Goal: Task Accomplishment & Management: Use online tool/utility

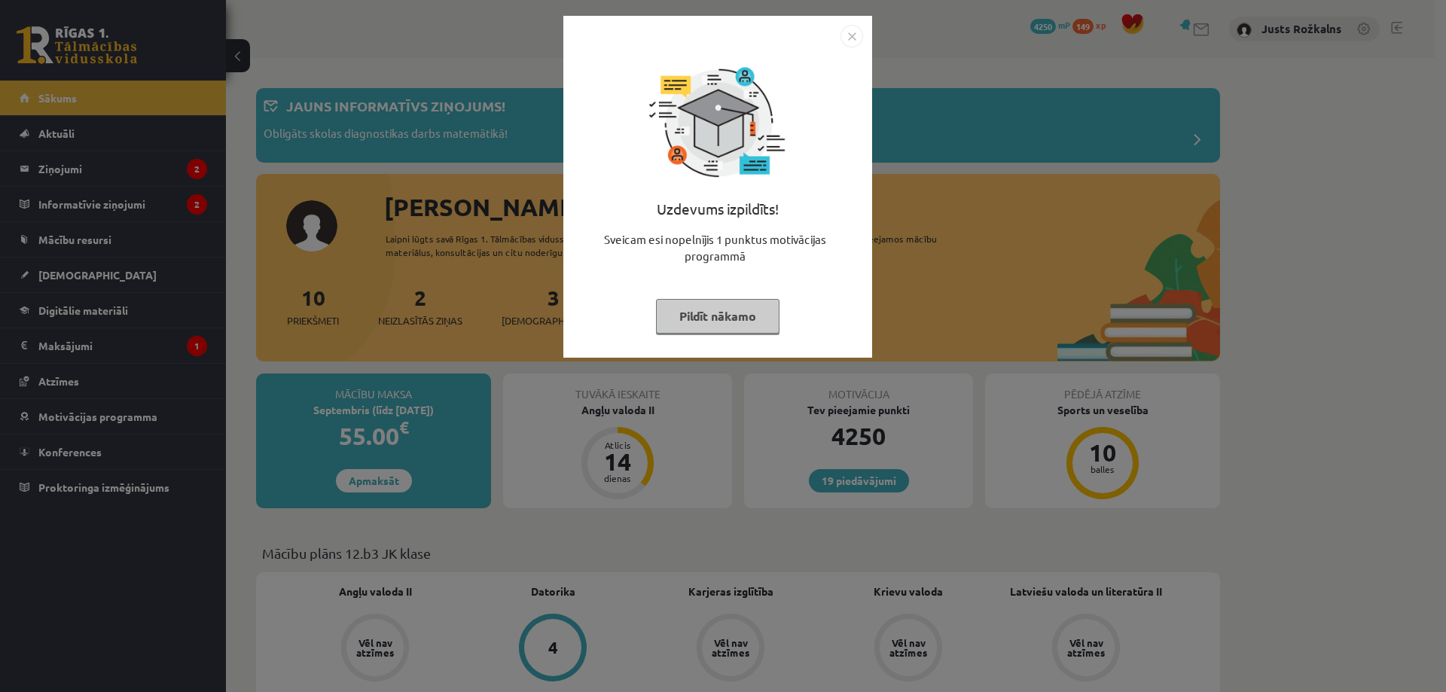
click at [858, 42] on img "Close" at bounding box center [852, 36] width 23 height 23
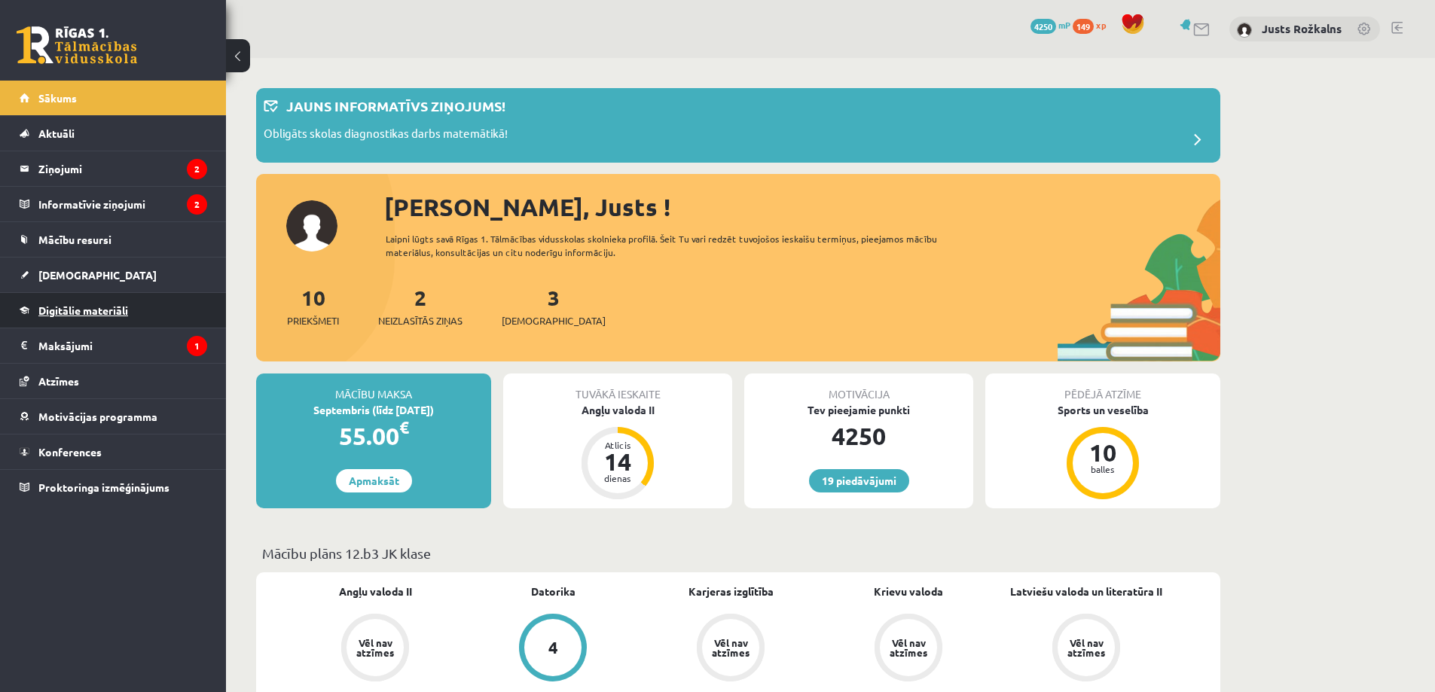
click at [146, 314] on link "Digitālie materiāli" at bounding box center [114, 310] width 188 height 35
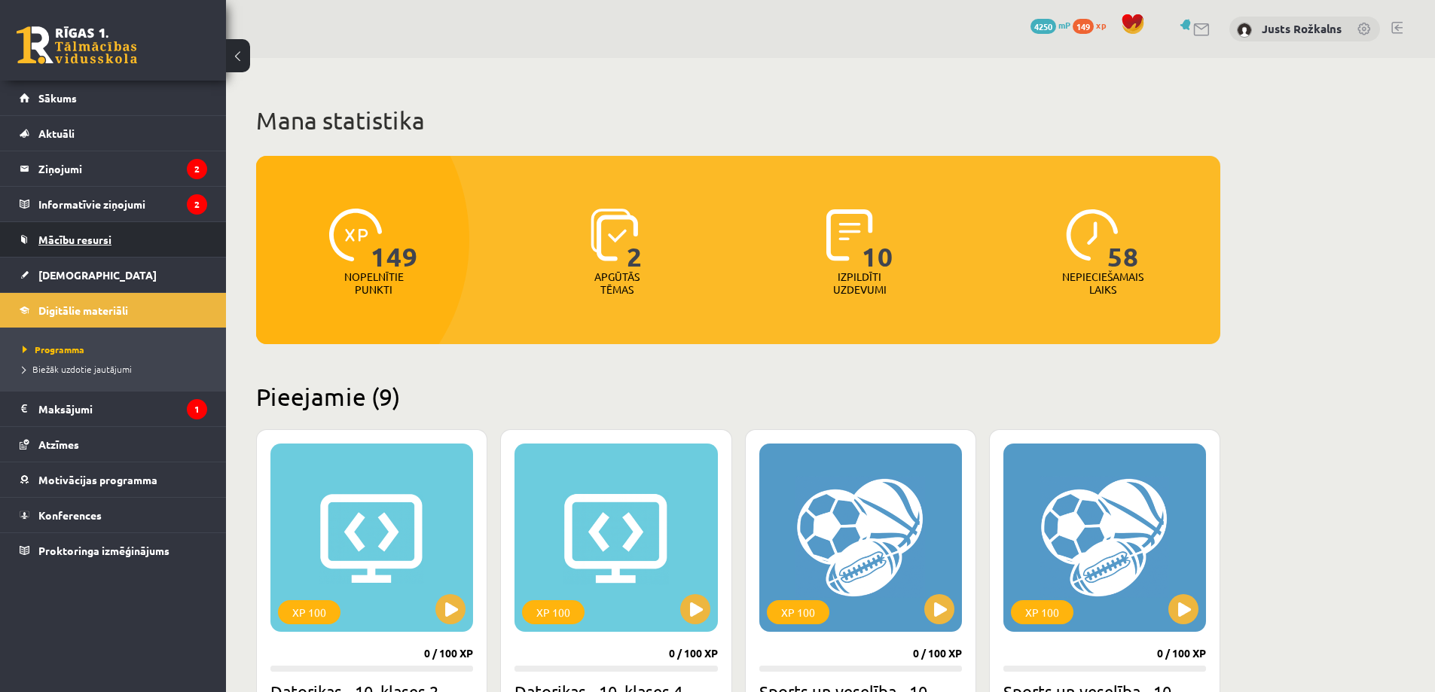
click at [114, 234] on link "Mācību resursi" at bounding box center [114, 239] width 188 height 35
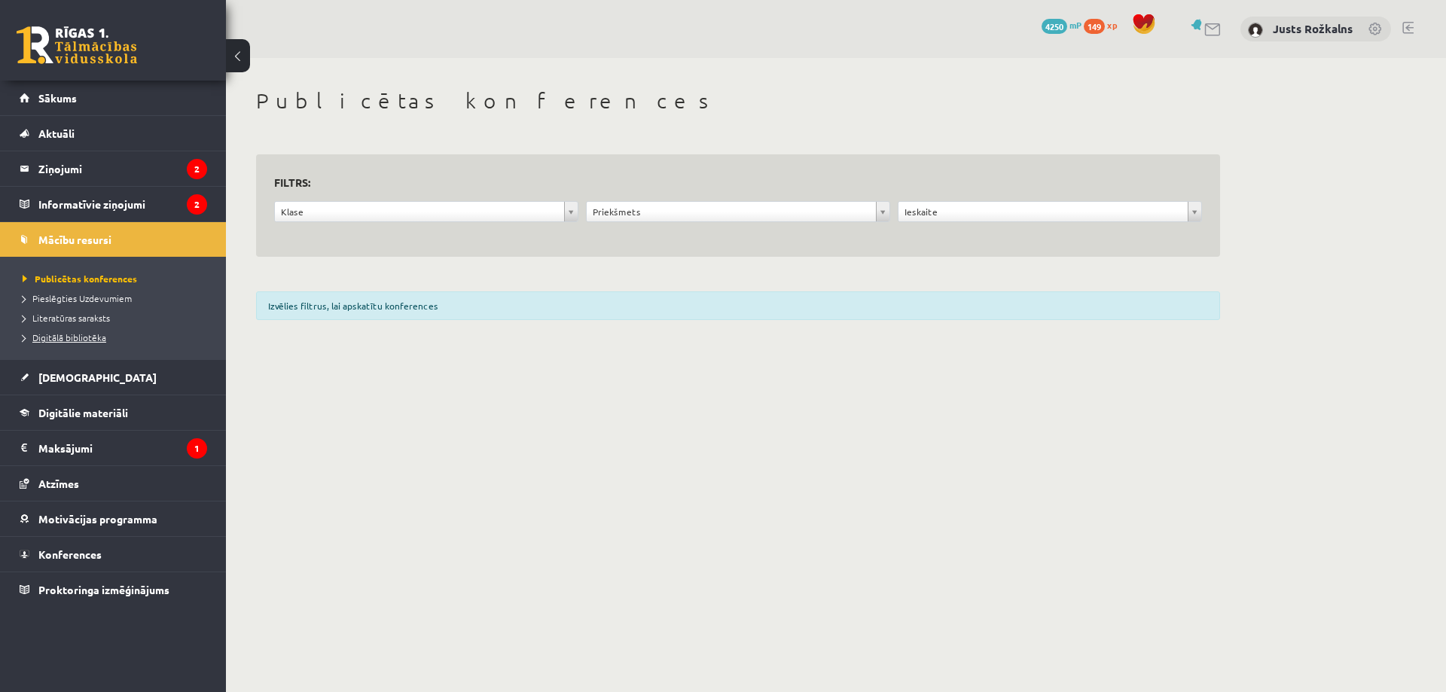
click at [97, 335] on span "Digitālā bibliotēka" at bounding box center [65, 337] width 84 height 12
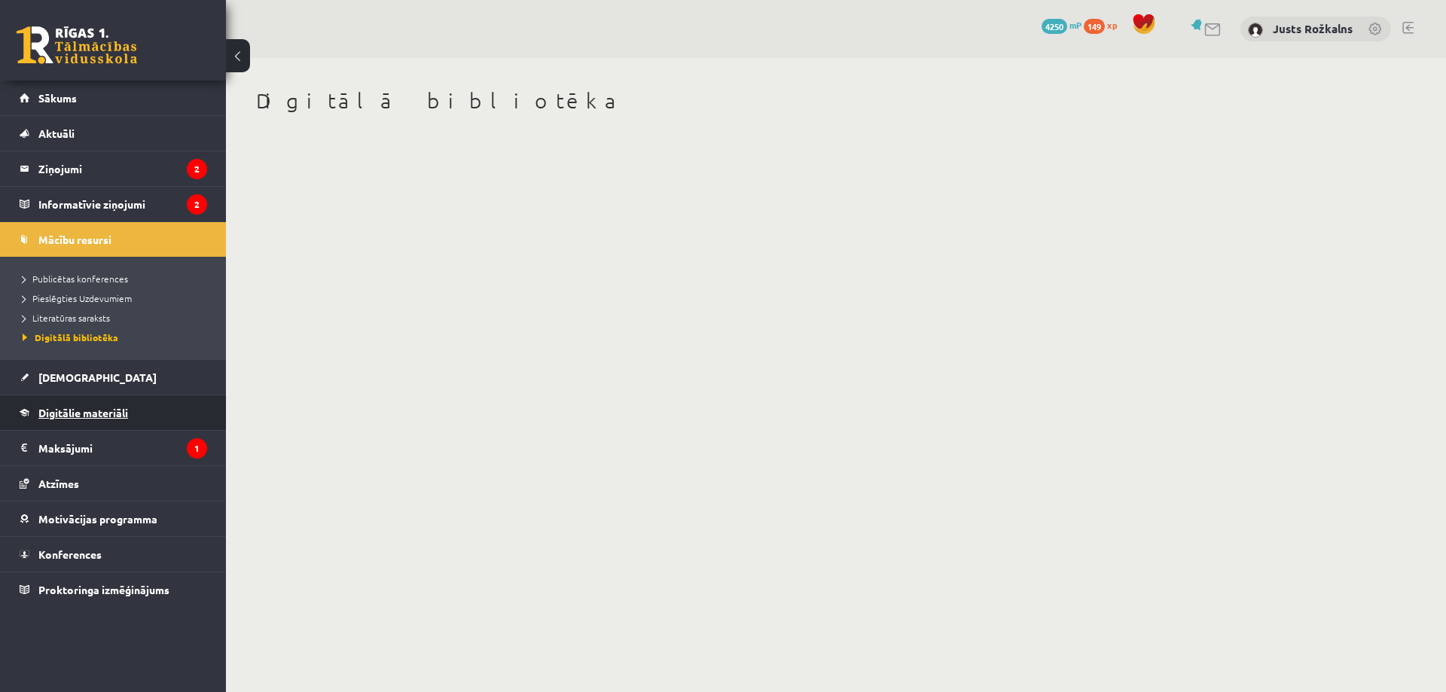
click at [88, 408] on span "Digitālie materiāli" at bounding box center [83, 413] width 90 height 14
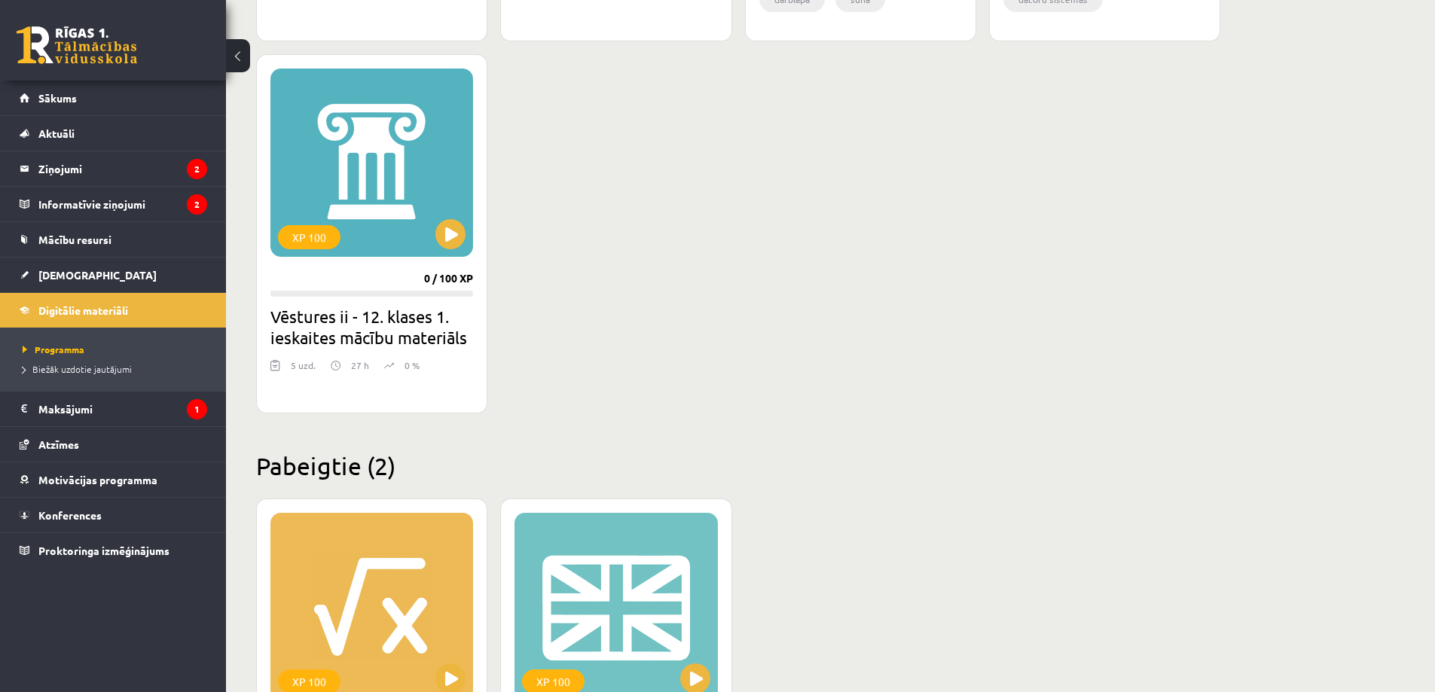
scroll to position [1653, 0]
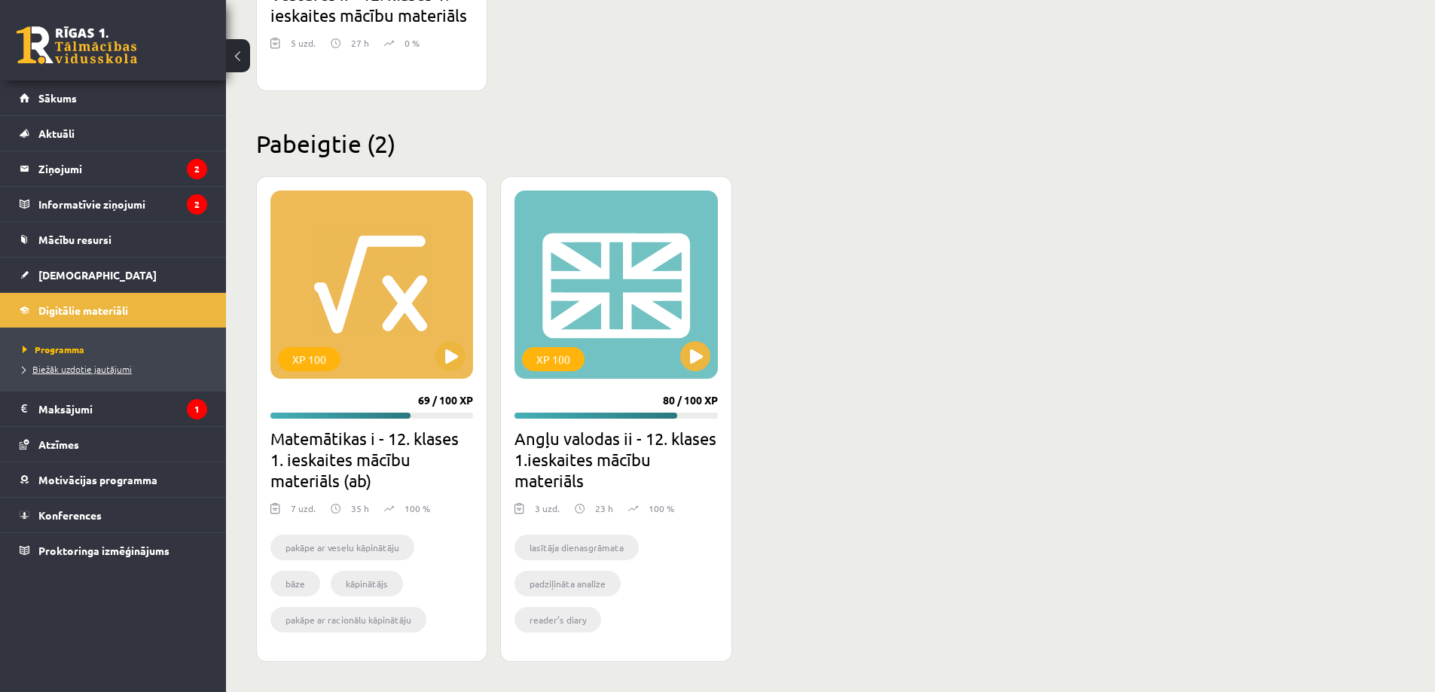
click at [86, 372] on span "Biežāk uzdotie jautājumi" at bounding box center [77, 369] width 109 height 12
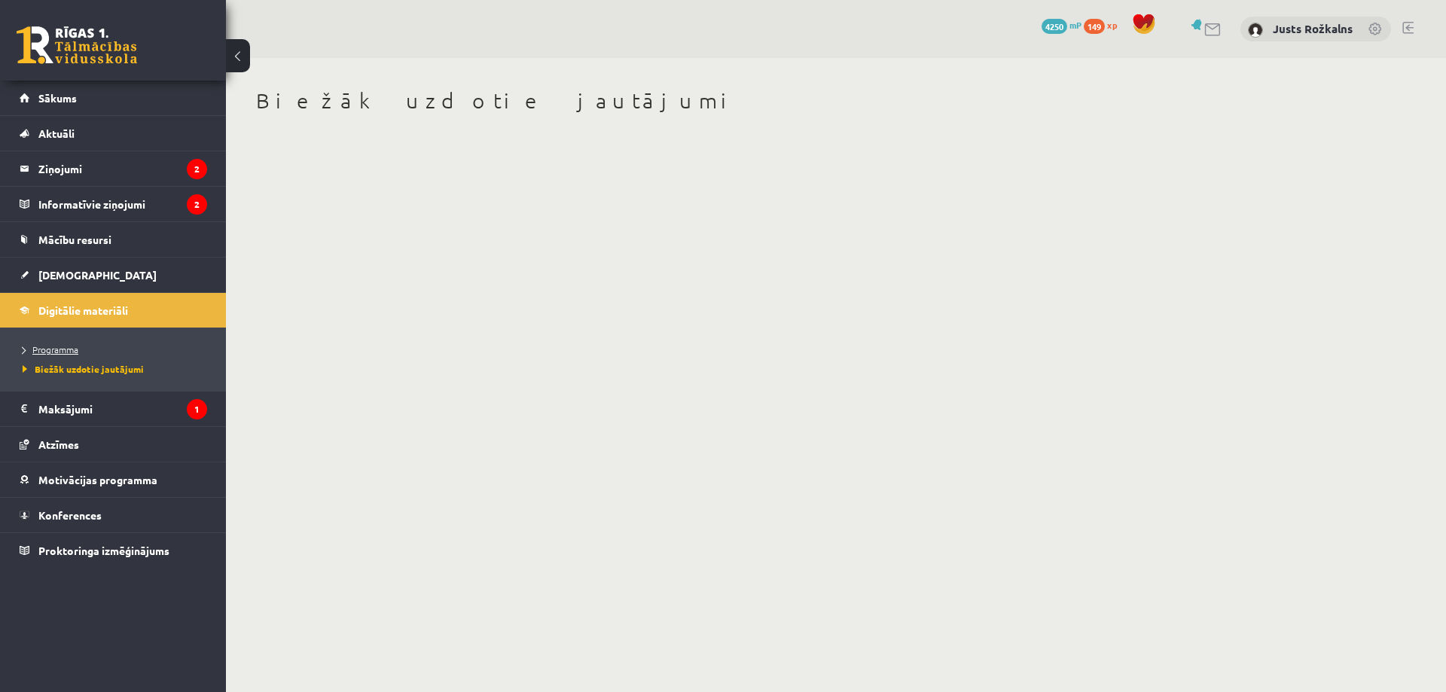
click at [78, 346] on span "Programma" at bounding box center [51, 349] width 56 height 12
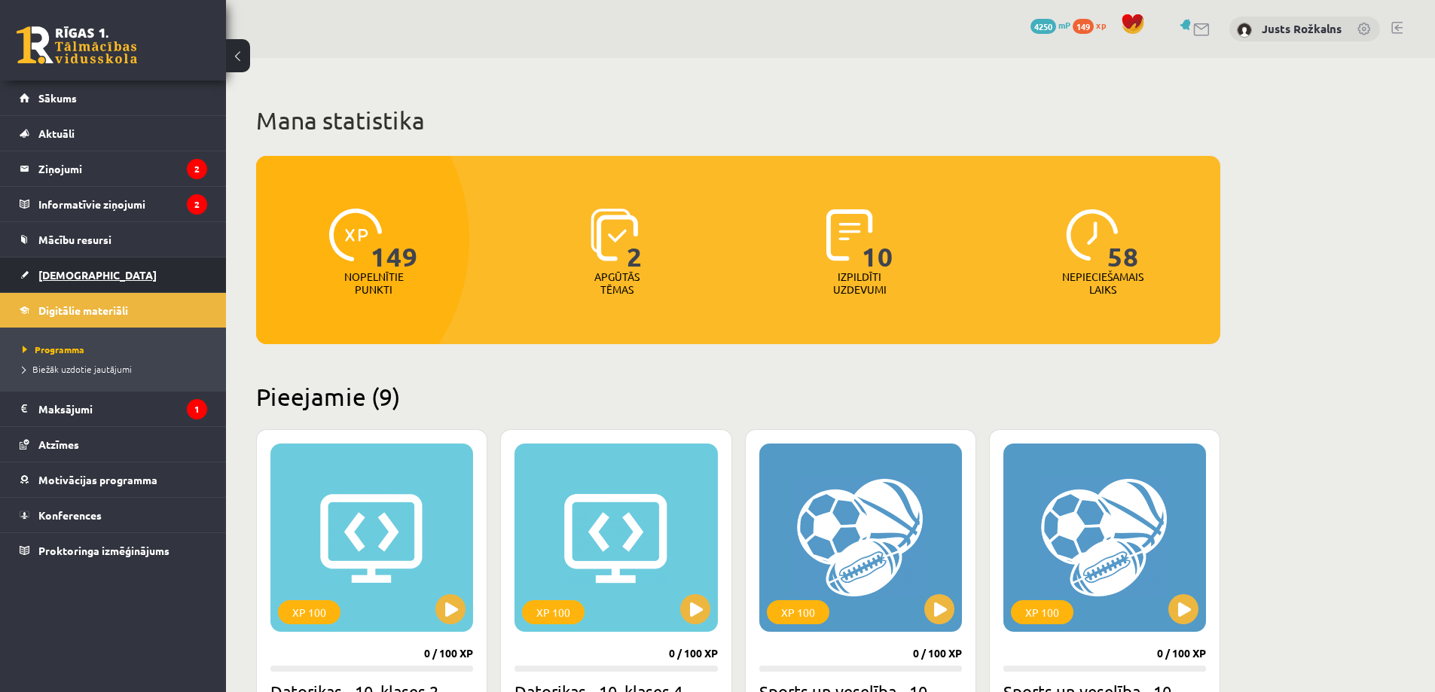
click at [84, 277] on link "[DEMOGRAPHIC_DATA]" at bounding box center [114, 275] width 188 height 35
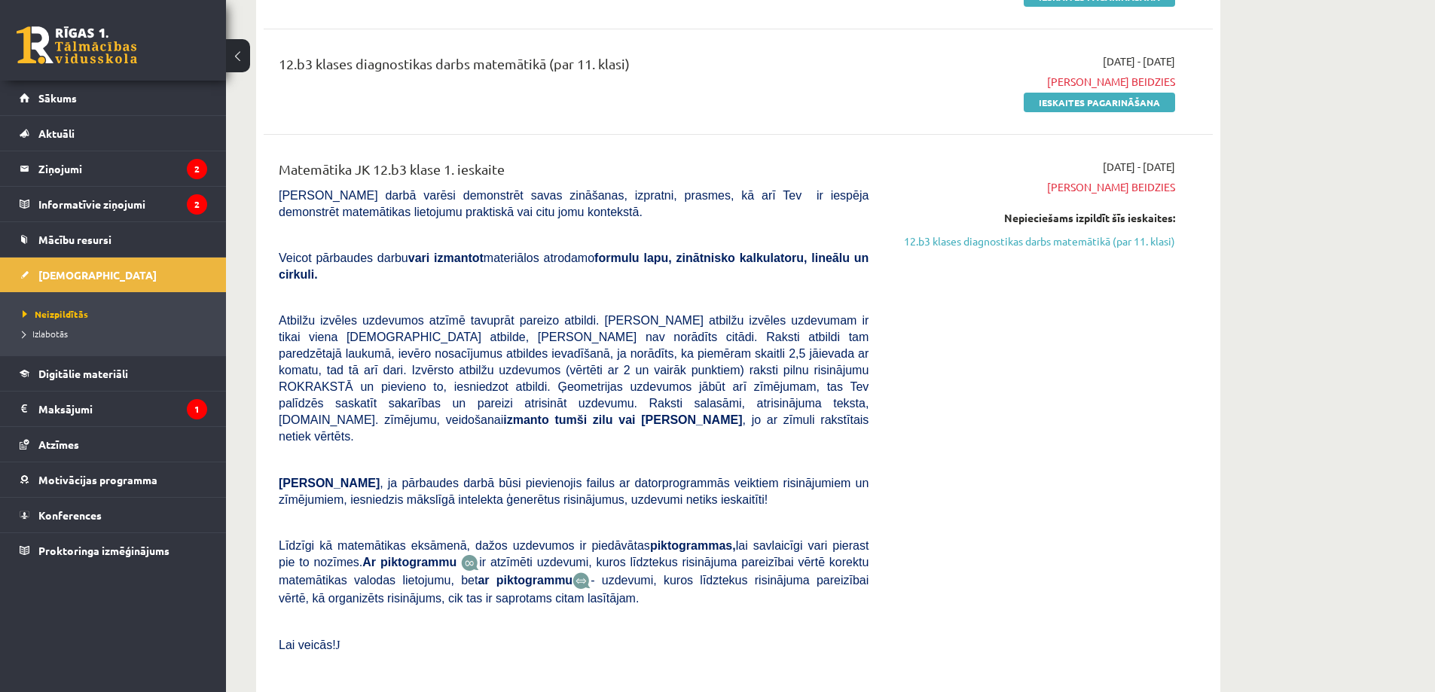
scroll to position [301, 0]
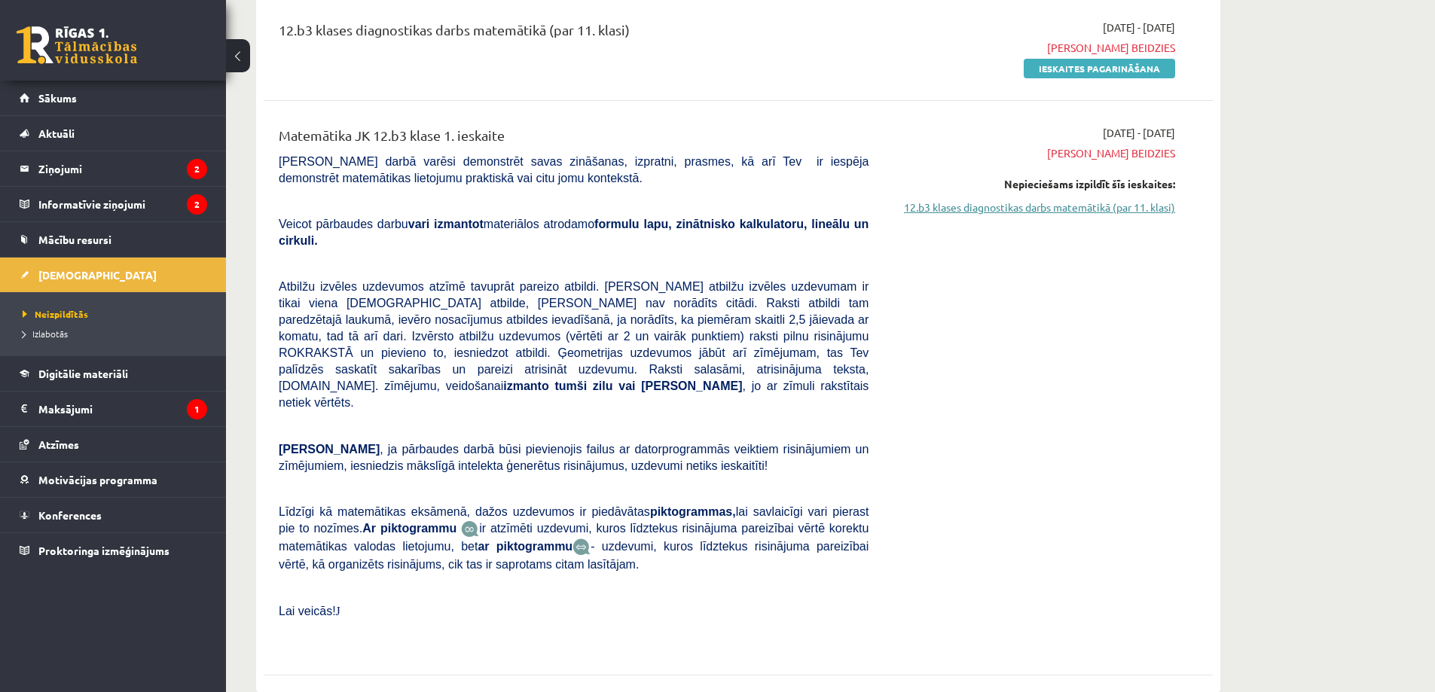
click at [943, 207] on link "12.b3 klases diagnostikas darbs matemātikā (par 11. klasi)" at bounding box center [1033, 208] width 284 height 16
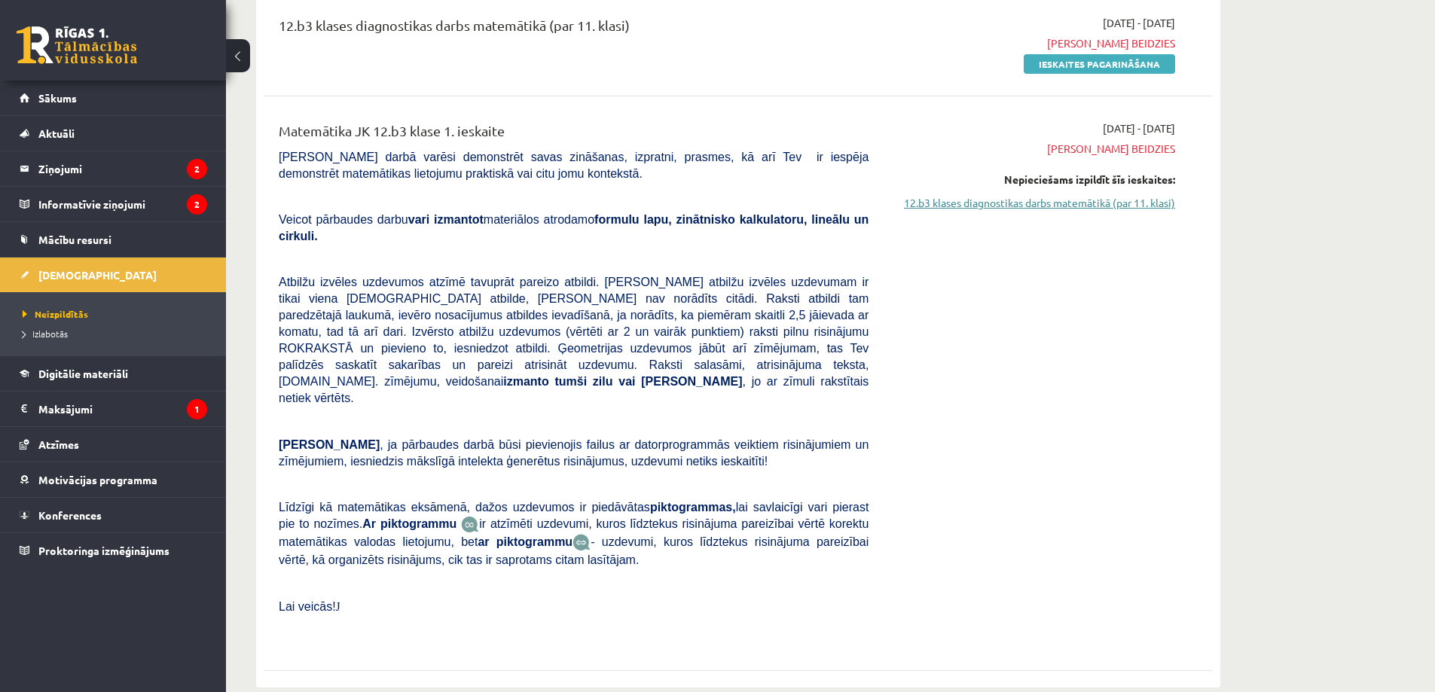
click at [945, 195] on link "12.b3 klases diagnostikas darbs matemātikā (par 11. klasi)" at bounding box center [1033, 203] width 284 height 16
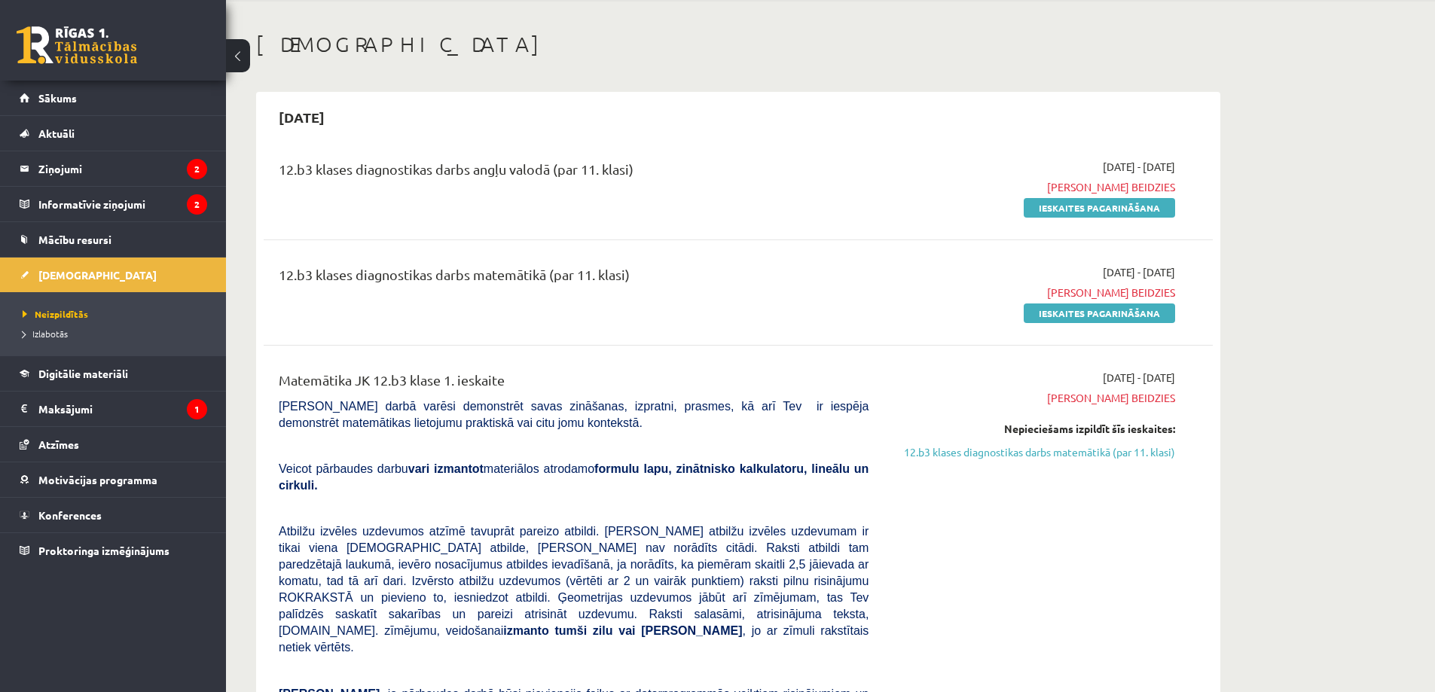
scroll to position [0, 0]
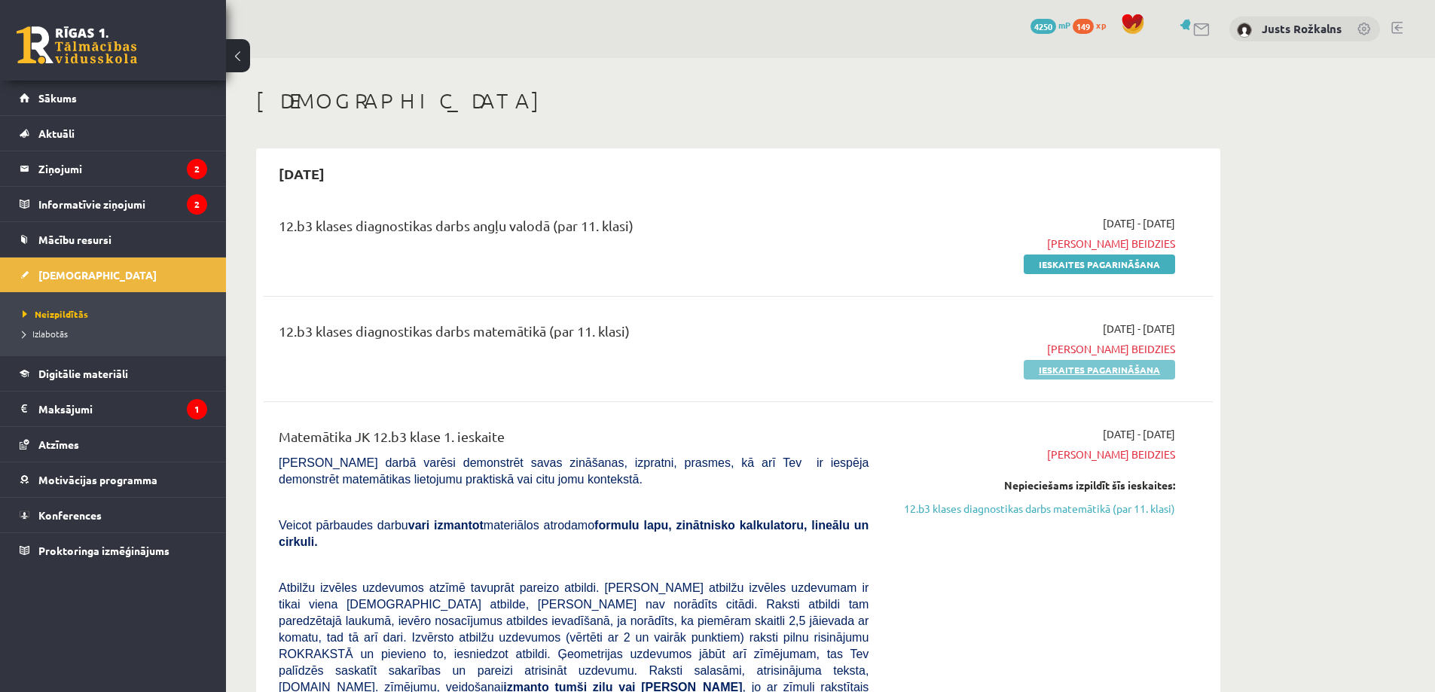
click at [1067, 368] on link "Ieskaites pagarināšana" at bounding box center [1099, 370] width 151 height 20
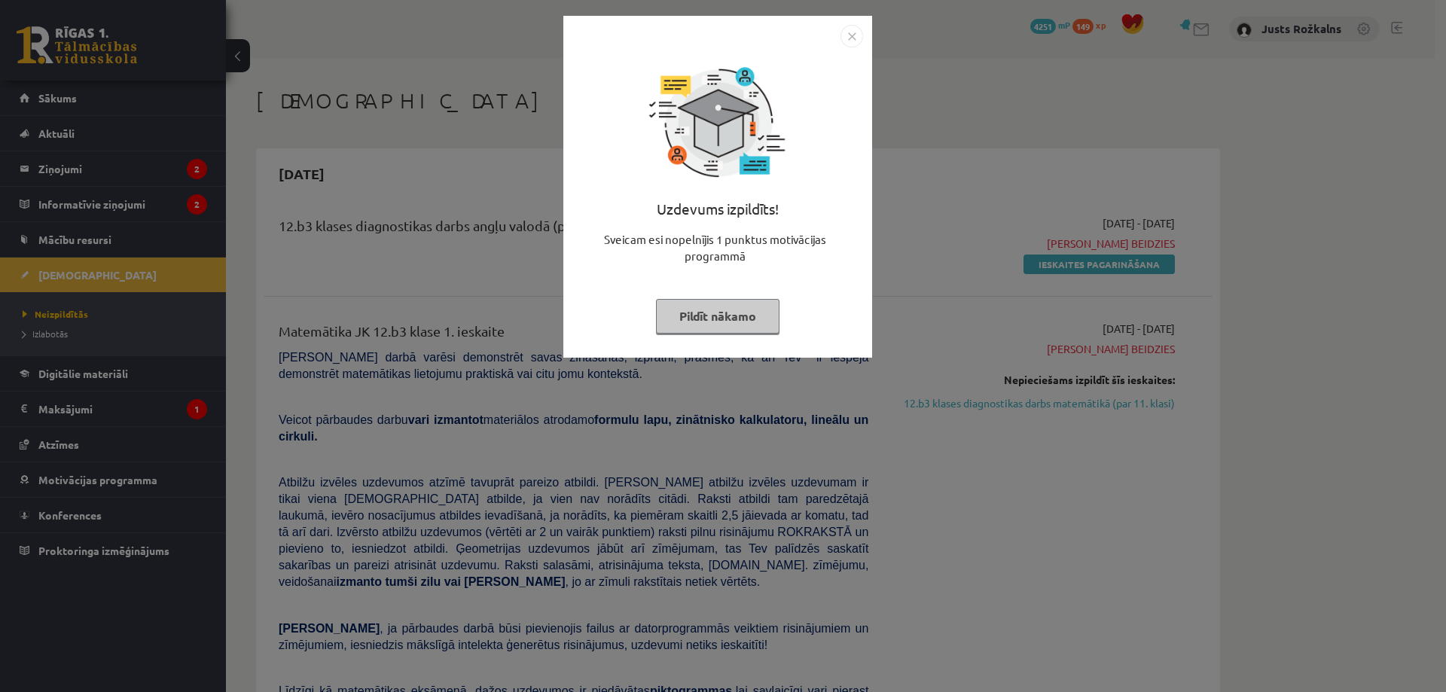
click at [852, 35] on img "Close" at bounding box center [852, 36] width 23 height 23
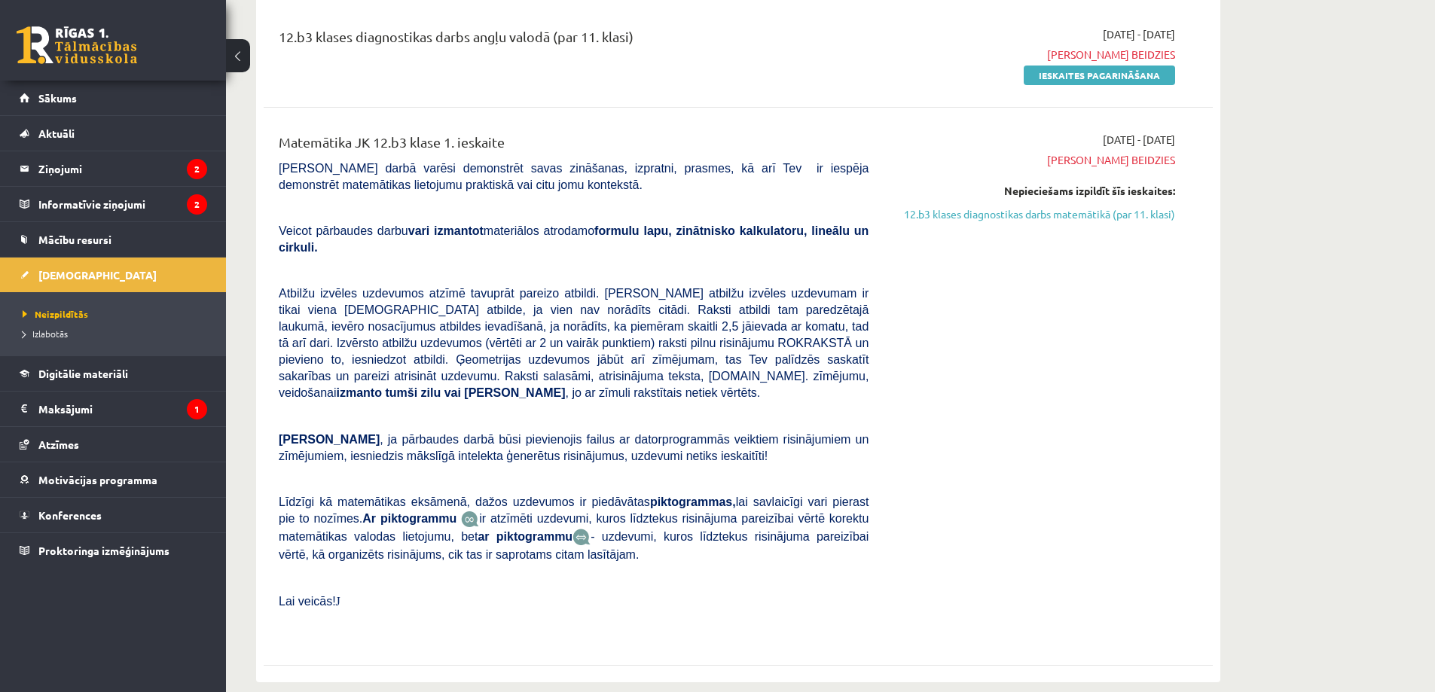
scroll to position [151, 0]
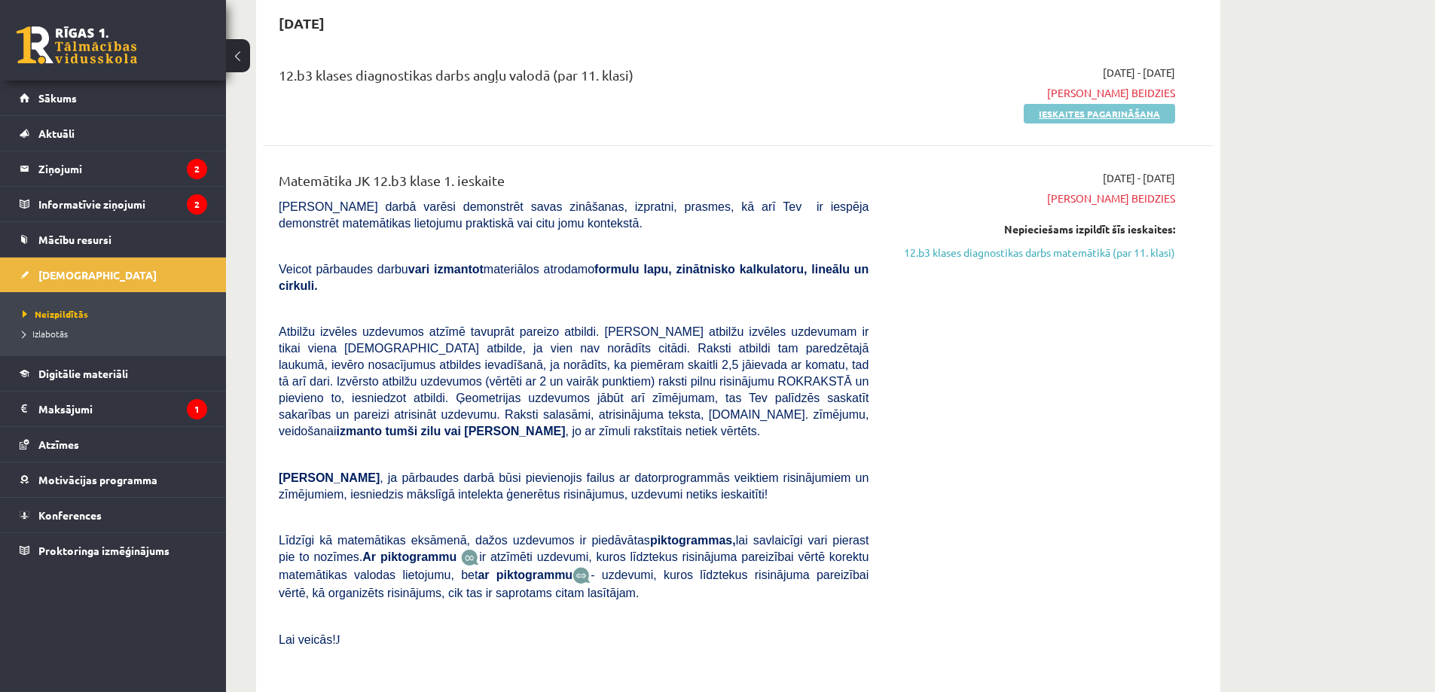
click at [1042, 115] on link "Ieskaites pagarināšana" at bounding box center [1099, 114] width 151 height 20
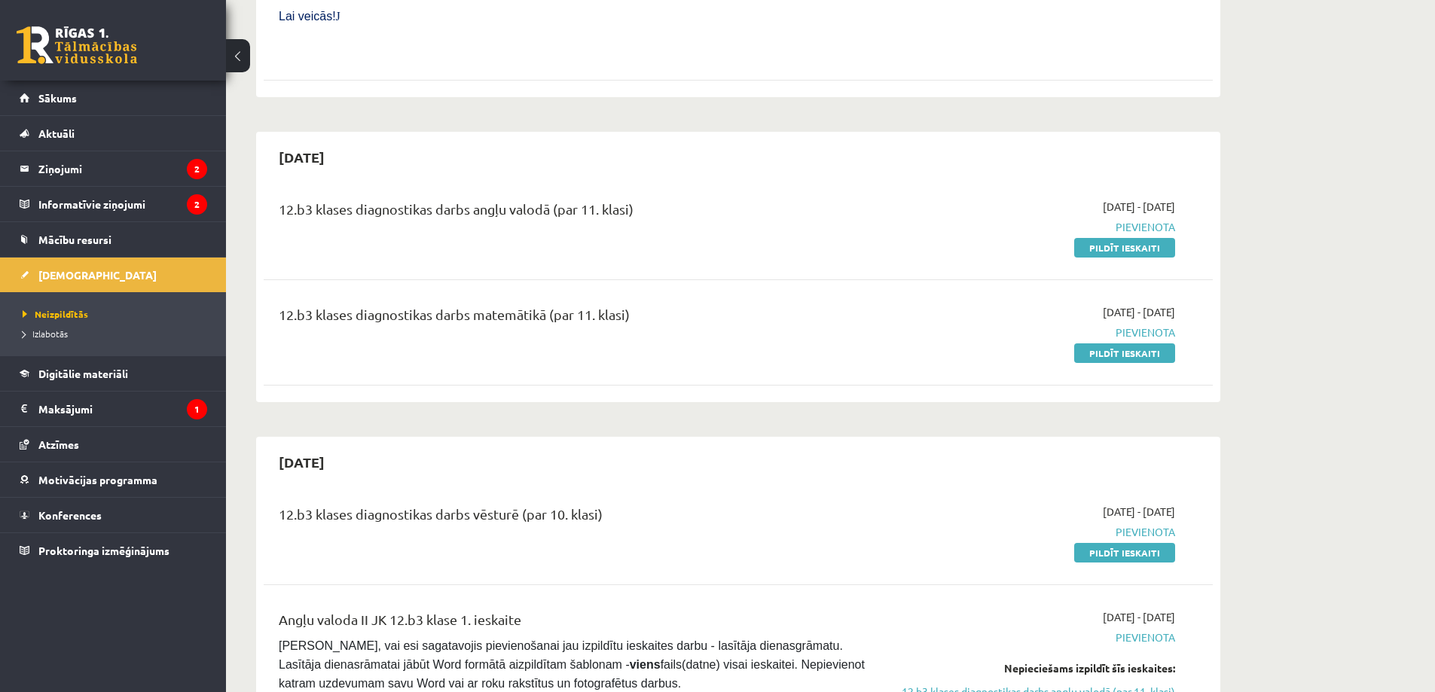
scroll to position [753, 0]
